Goal: Task Accomplishment & Management: Use online tool/utility

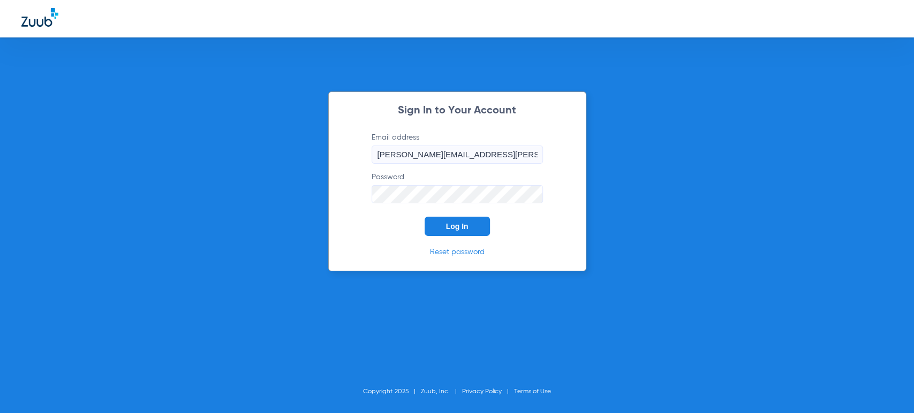
click at [450, 228] on span "Log In" at bounding box center [457, 226] width 22 height 9
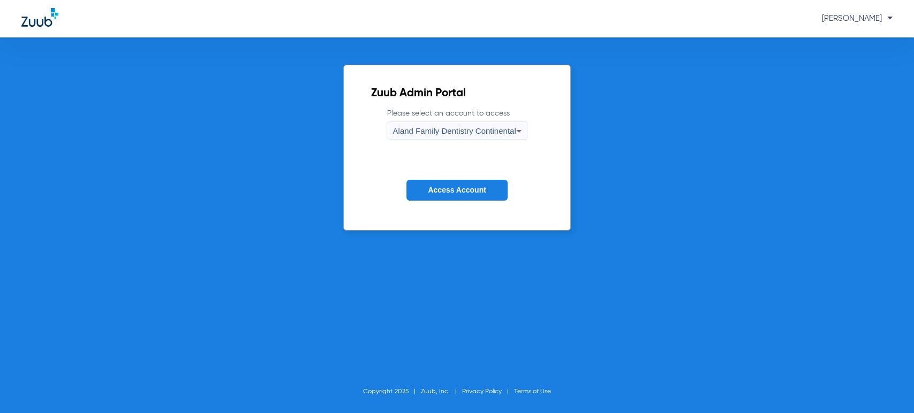
click at [452, 188] on span "Access Account" at bounding box center [457, 190] width 58 height 9
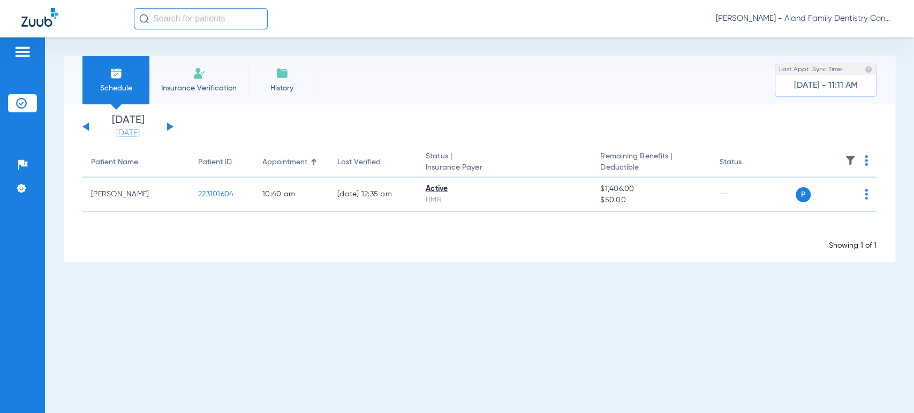
click at [127, 132] on link "[DATE]" at bounding box center [128, 133] width 64 height 11
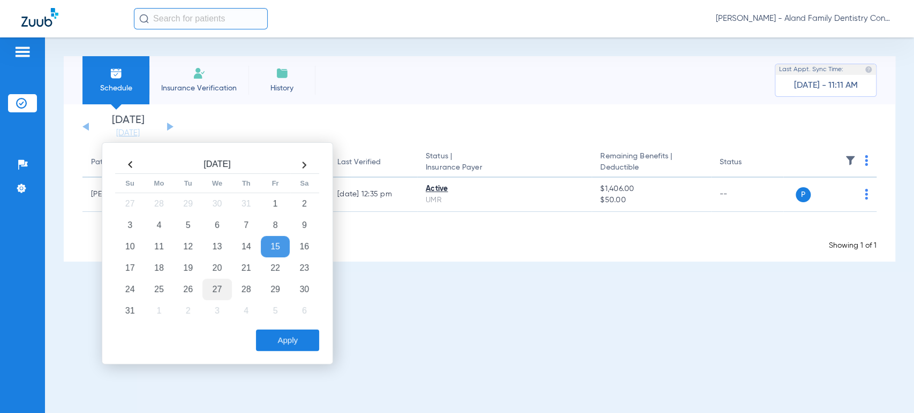
click at [215, 286] on td "27" at bounding box center [216, 289] width 29 height 21
click at [281, 338] on button "Apply" at bounding box center [287, 340] width 63 height 21
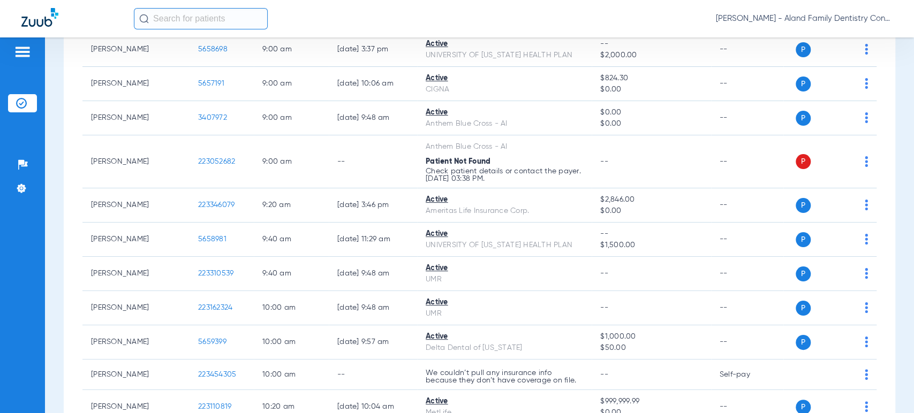
scroll to position [416, 0]
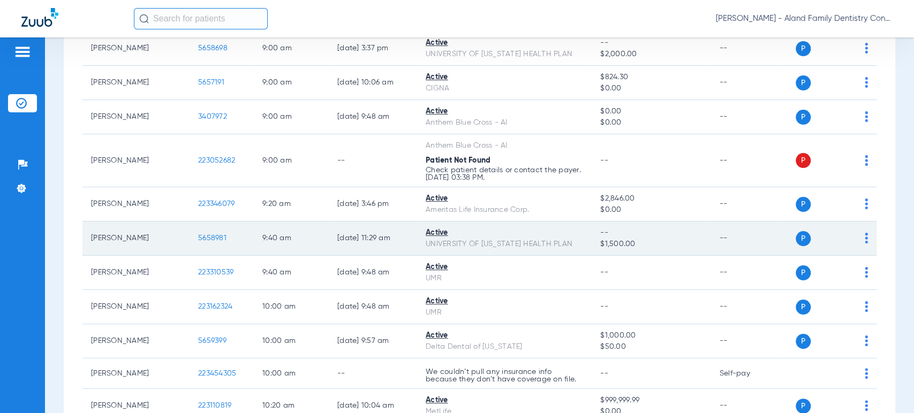
click at [854, 237] on div "P S" at bounding box center [825, 238] width 85 height 15
click at [865, 236] on img at bounding box center [866, 238] width 3 height 11
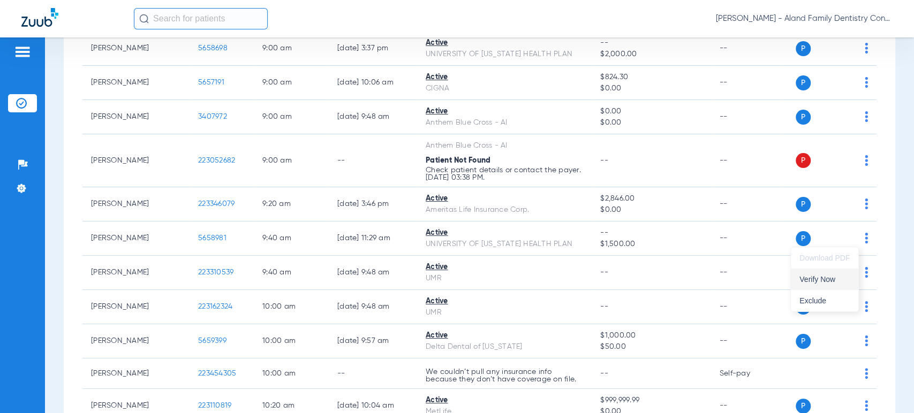
click at [833, 277] on span "Verify Now" at bounding box center [824, 279] width 50 height 7
